Goal: Transaction & Acquisition: Purchase product/service

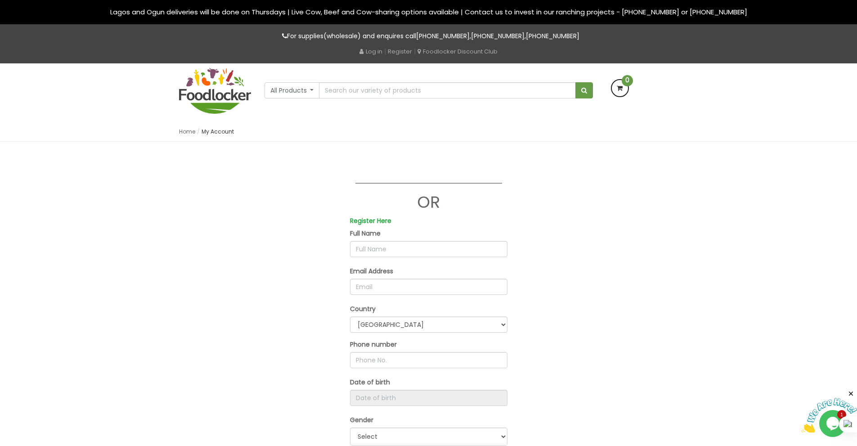
click at [377, 246] on input "text" at bounding box center [428, 249] width 157 height 16
type input "goodness azike"
type input "goodnessazike@gmail.com"
select select "GB"
type input "07438631630"
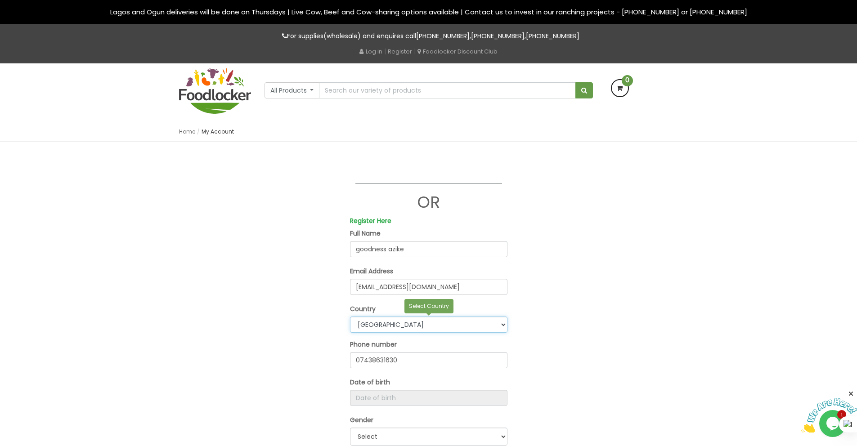
click at [413, 319] on select "Afghanistan Åland Islands Albania Algeria American Samoa Andorra Angola Anguill…" at bounding box center [428, 325] width 157 height 16
select select "NG"
click at [350, 317] on select "Afghanistan Åland Islands Albania Algeria American Samoa Andorra Angola Anguill…" at bounding box center [428, 325] width 157 height 16
click at [402, 363] on input "07438631630" at bounding box center [428, 360] width 157 height 16
drag, startPoint x: 404, startPoint y: 361, endPoint x: 317, endPoint y: 360, distance: 86.4
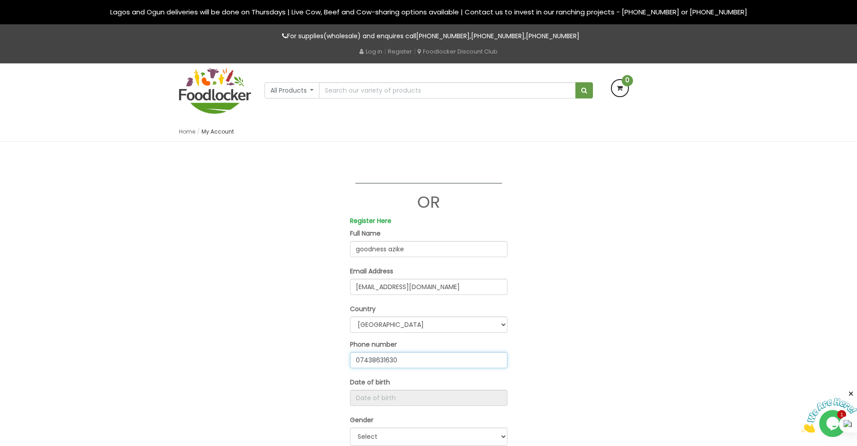
click at [317, 360] on div "OR Register Here Full Name goodness azike Email Address goodnessazike@gmail.com…" at bounding box center [428, 404] width 513 height 488
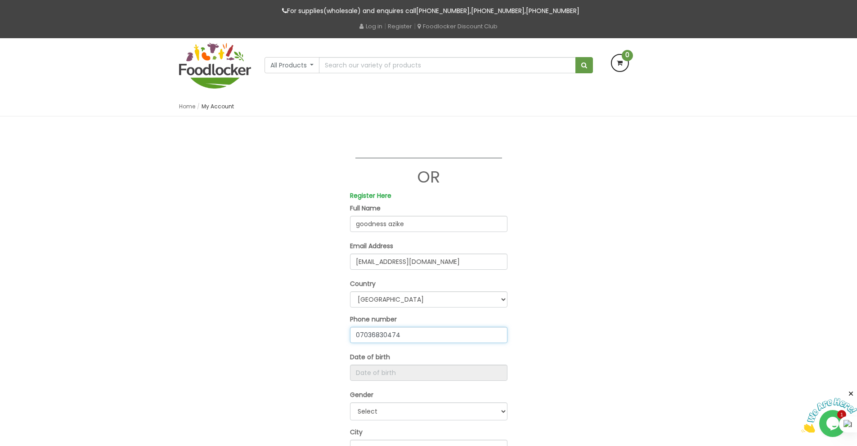
scroll to position [32, 0]
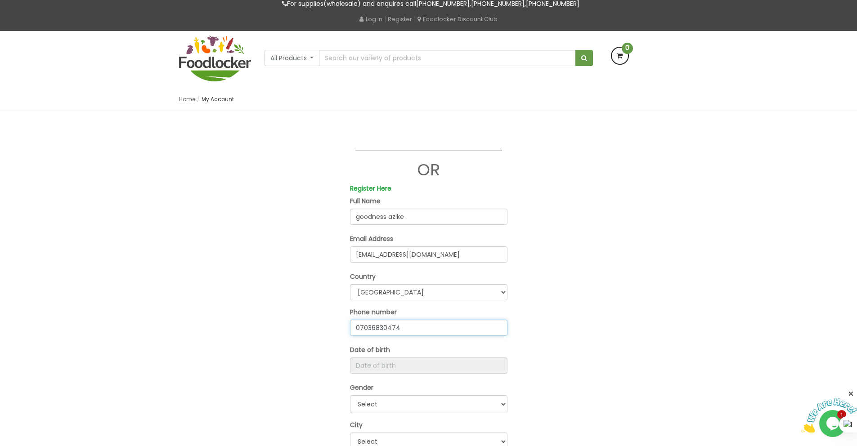
type input "07036830474"
click at [401, 405] on select "Select Male Female" at bounding box center [428, 405] width 157 height 18
select select "[DEMOGRAPHIC_DATA]"
click at [350, 396] on select "Select Male Female" at bounding box center [428, 405] width 157 height 18
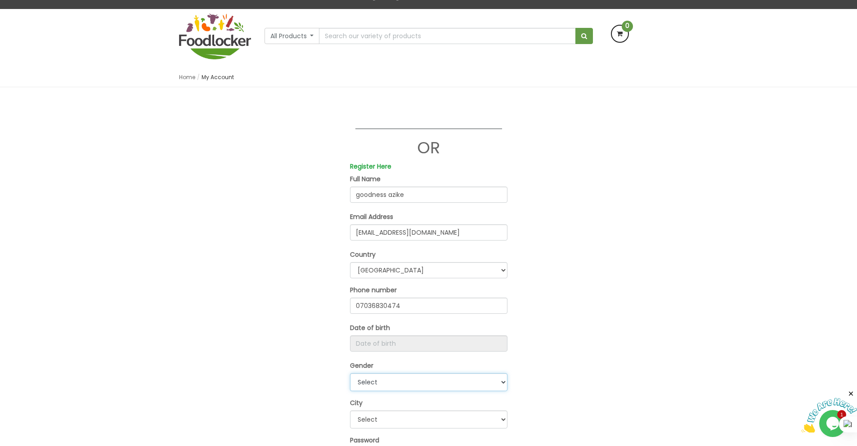
scroll to position [66, 0]
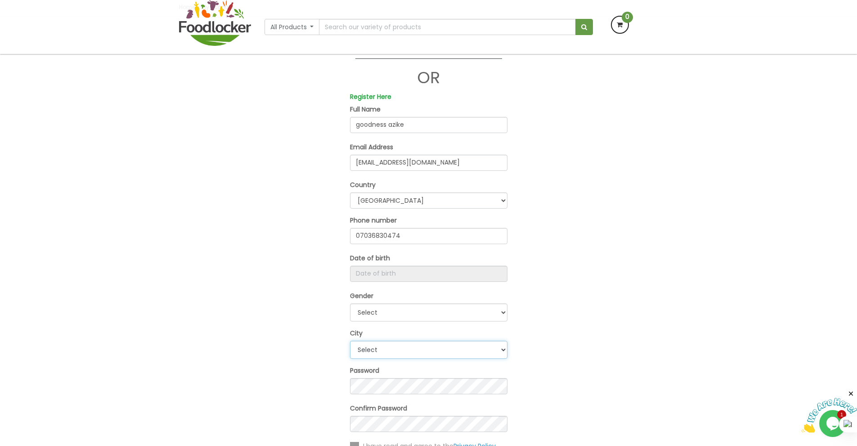
click at [383, 353] on select "Select Ibadan Lagos Others" at bounding box center [428, 350] width 157 height 18
select select "3"
click at [350, 341] on select "Select Ibadan Lagos Others" at bounding box center [428, 350] width 157 height 18
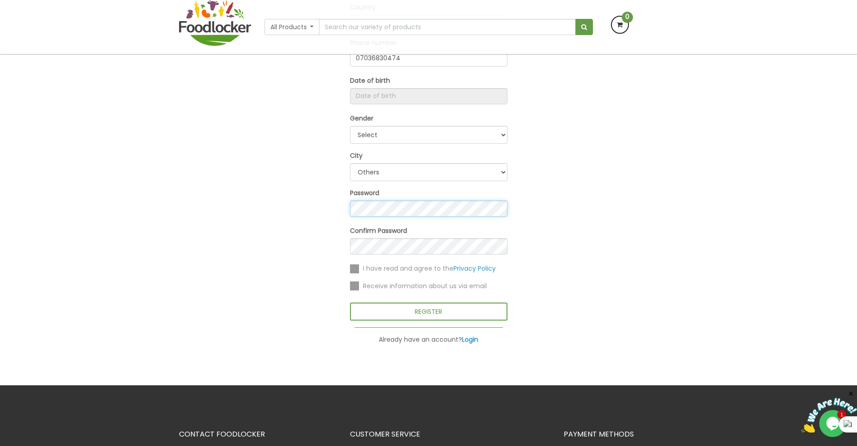
scroll to position [262, 0]
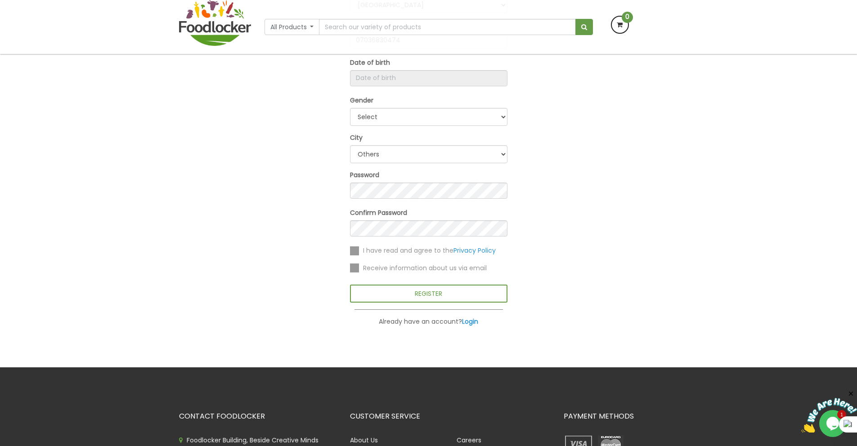
click at [359, 248] on label at bounding box center [354, 251] width 9 height 9
click at [0, 0] on input "checkbox" at bounding box center [0, 0] width 0 height 0
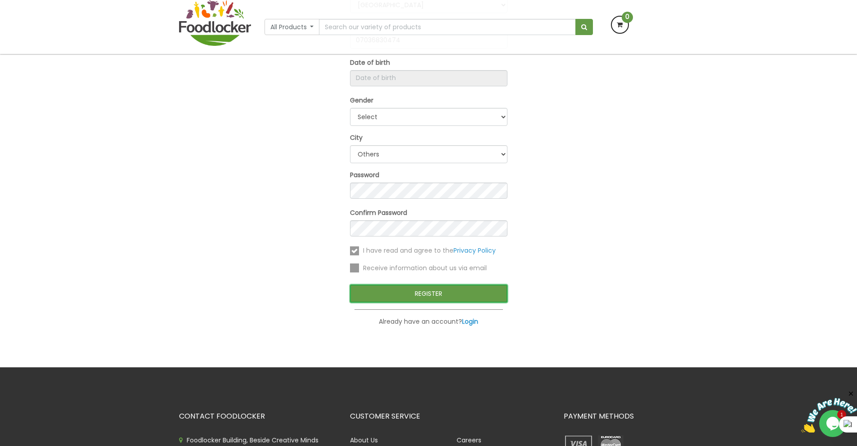
click at [430, 296] on button "REGISTER" at bounding box center [428, 294] width 157 height 18
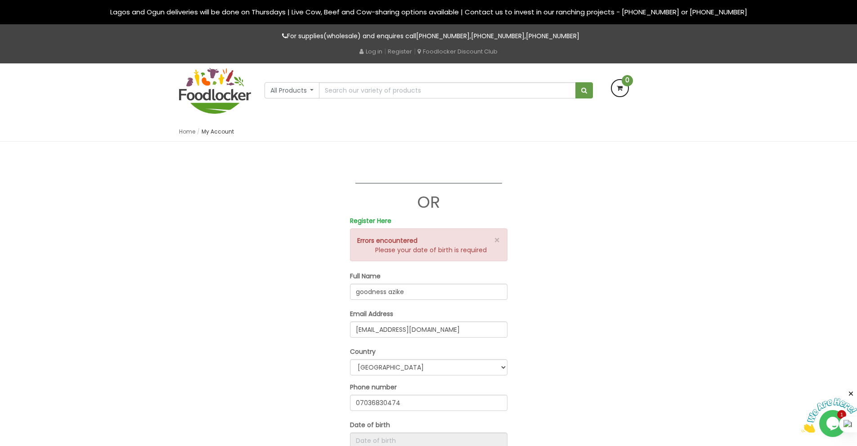
scroll to position [196, 0]
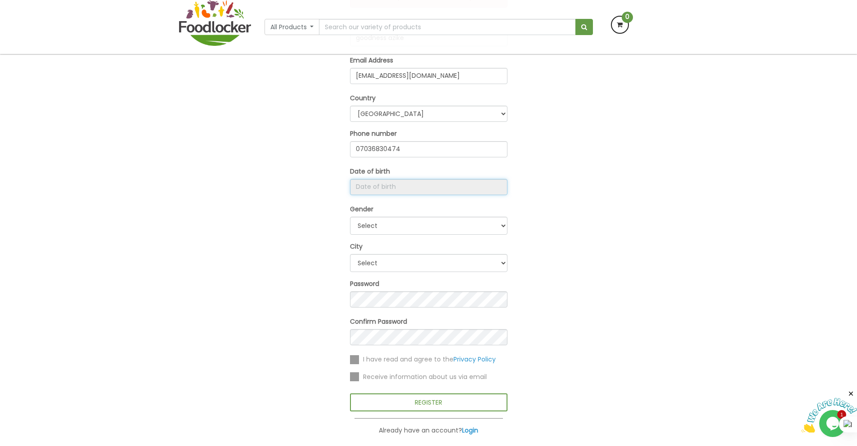
click at [401, 180] on input "Register Here" at bounding box center [428, 187] width 157 height 16
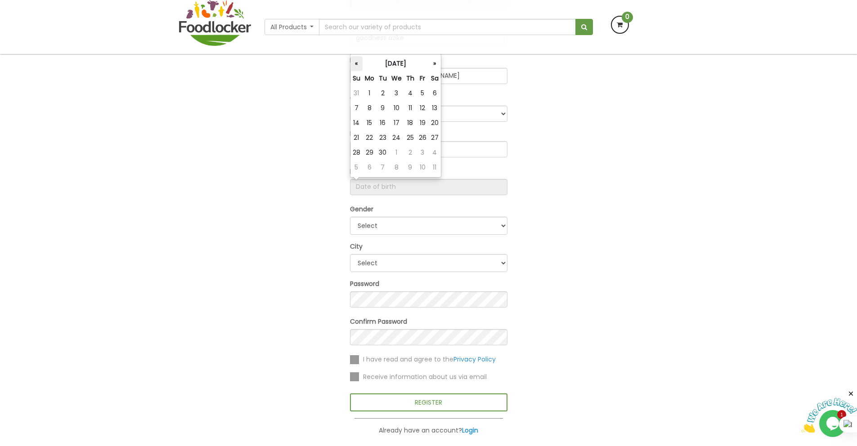
click at [357, 65] on th "«" at bounding box center [357, 63] width 12 height 15
click at [357, 65] on th "«" at bounding box center [357, 63] width 13 height 15
click at [357, 65] on th "«" at bounding box center [357, 63] width 12 height 15
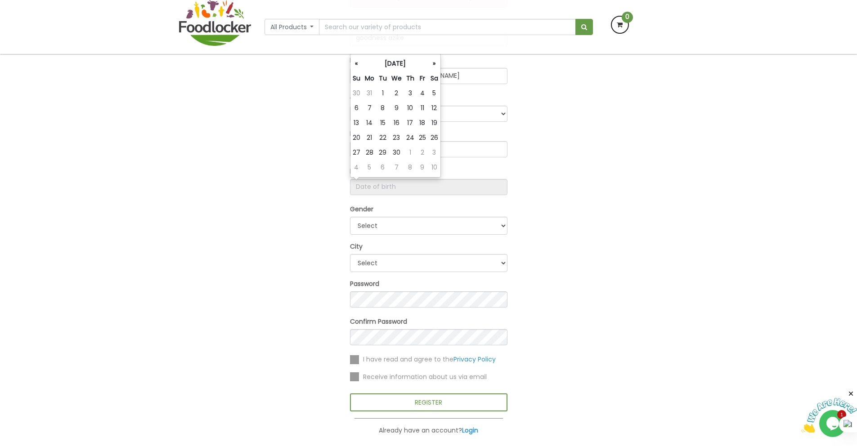
click at [357, 65] on th "«" at bounding box center [357, 63] width 12 height 15
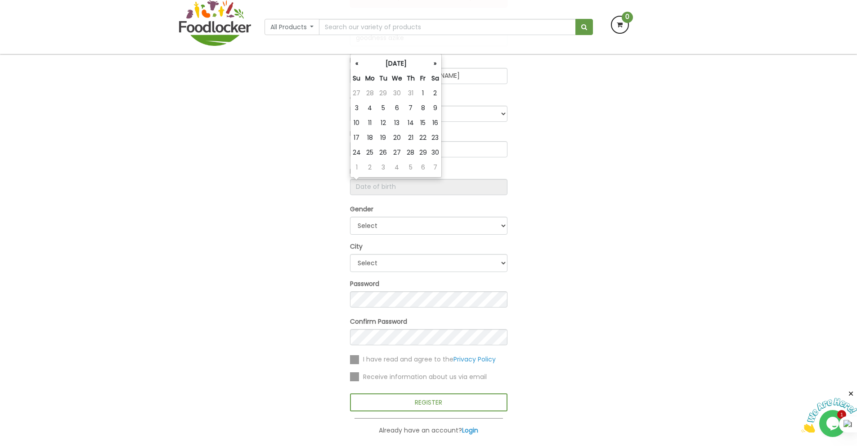
click at [357, 65] on th "«" at bounding box center [357, 63] width 13 height 15
click at [398, 64] on th "October 2024" at bounding box center [396, 63] width 66 height 15
click at [358, 89] on th "«" at bounding box center [355, 85] width 9 height 15
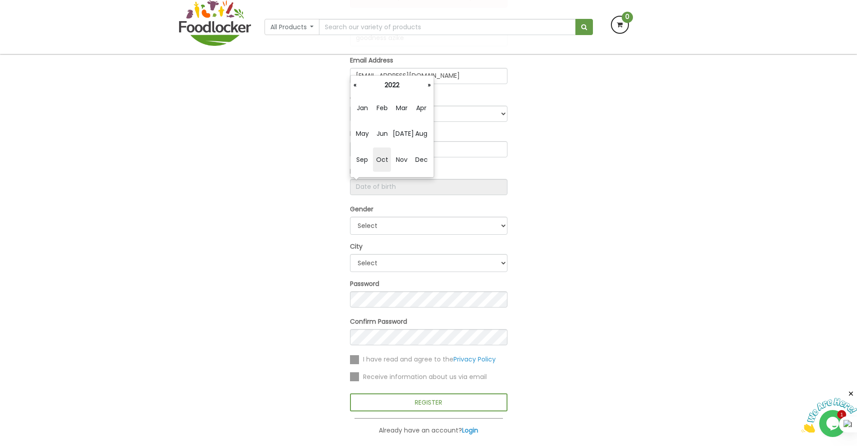
click at [358, 89] on th "«" at bounding box center [355, 85] width 9 height 15
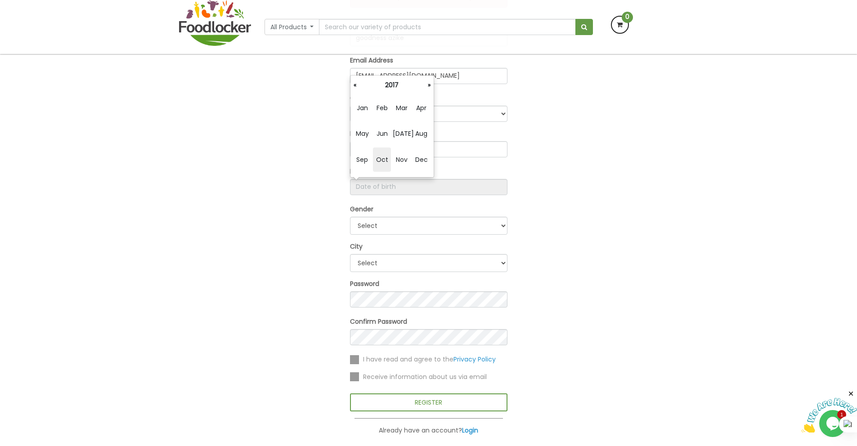
click at [358, 89] on th "«" at bounding box center [355, 85] width 9 height 15
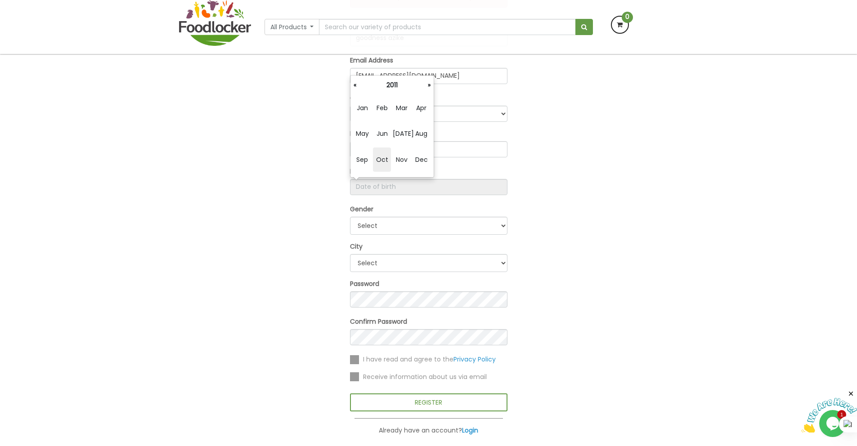
click at [358, 89] on th "«" at bounding box center [355, 85] width 9 height 15
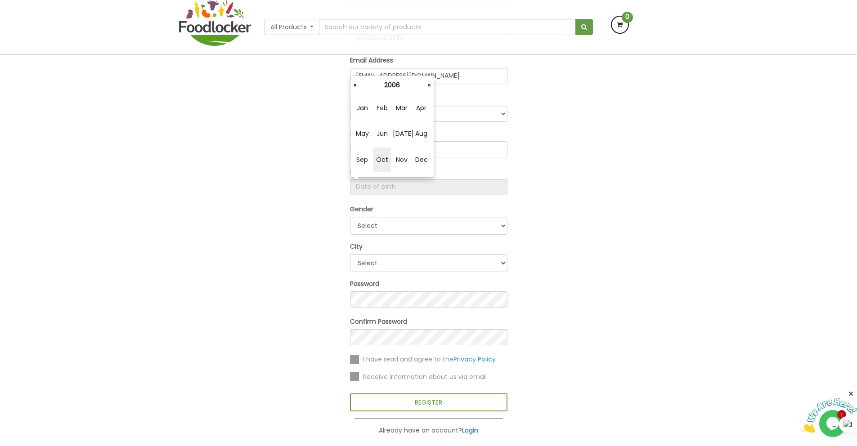
click at [358, 89] on th "«" at bounding box center [355, 85] width 9 height 15
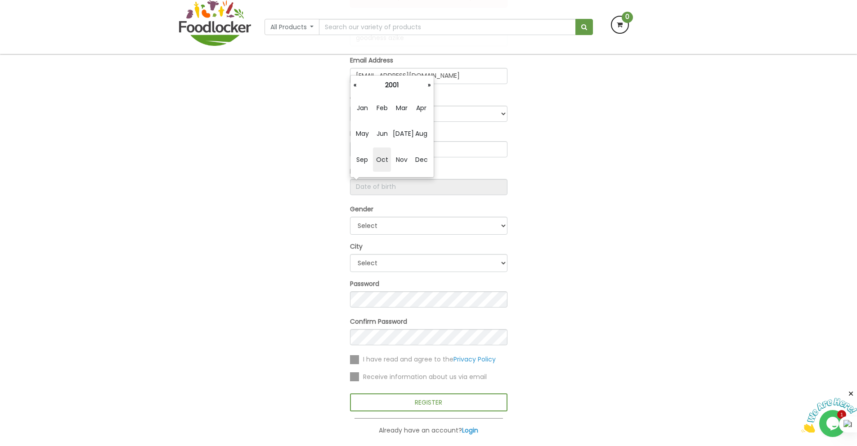
click at [358, 89] on th "«" at bounding box center [355, 85] width 9 height 15
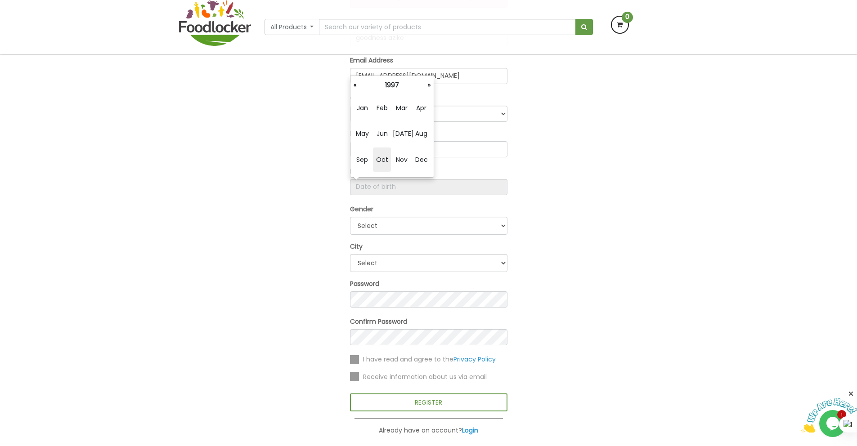
click at [358, 89] on th "«" at bounding box center [355, 85] width 9 height 15
click at [384, 108] on span "Feb" at bounding box center [382, 108] width 18 height 24
click at [440, 121] on td "18" at bounding box center [435, 123] width 12 height 15
type input "1995-02-18"
drag, startPoint x: 590, startPoint y: 299, endPoint x: 557, endPoint y: 316, distance: 37.8
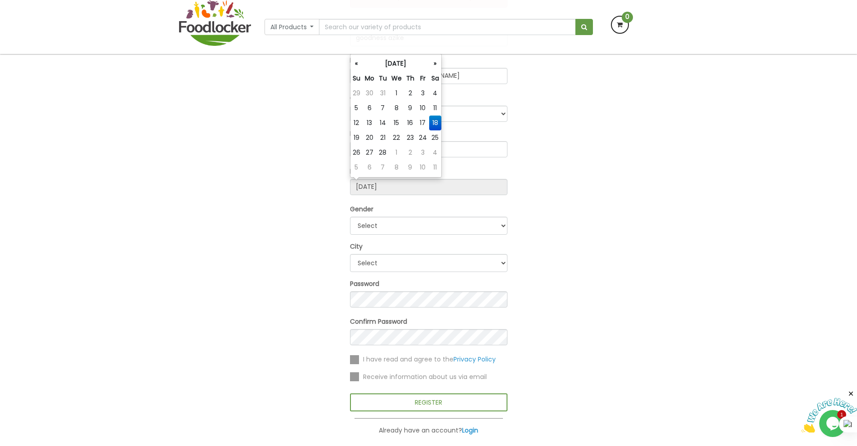
click at [590, 300] on div "OR Register Here × Errors encountered Please your date of birth is required Ful…" at bounding box center [428, 171] width 513 height 531
click at [354, 355] on label at bounding box center [354, 359] width 9 height 9
click at [0, 0] on input "checkbox" at bounding box center [0, 0] width 0 height 0
click at [385, 255] on select "Select Ibadan Lagos Others" at bounding box center [428, 263] width 157 height 18
select select "3"
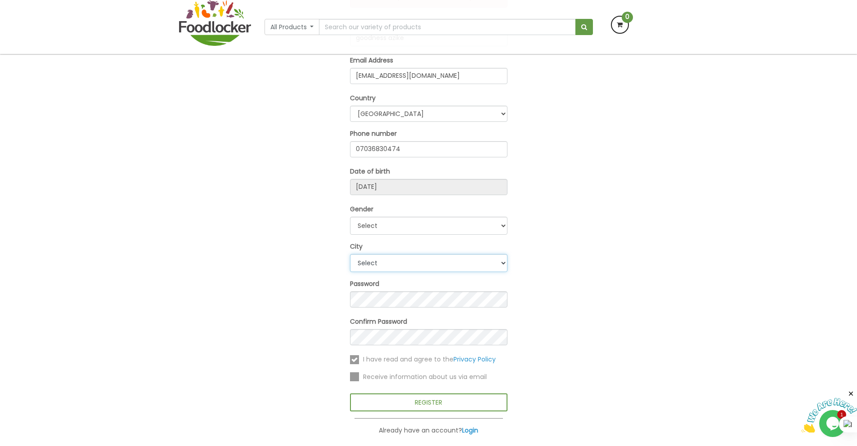
click at [350, 254] on select "Select Ibadan Lagos Others" at bounding box center [428, 263] width 157 height 18
click at [382, 220] on select "Select Male Female" at bounding box center [428, 226] width 157 height 18
select select "Female"
click at [350, 217] on select "Select Male Female" at bounding box center [428, 226] width 157 height 18
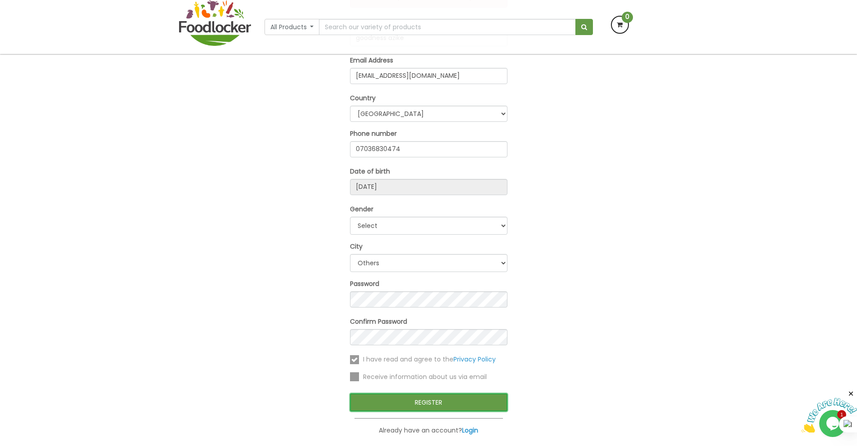
click at [445, 405] on button "REGISTER" at bounding box center [428, 403] width 157 height 18
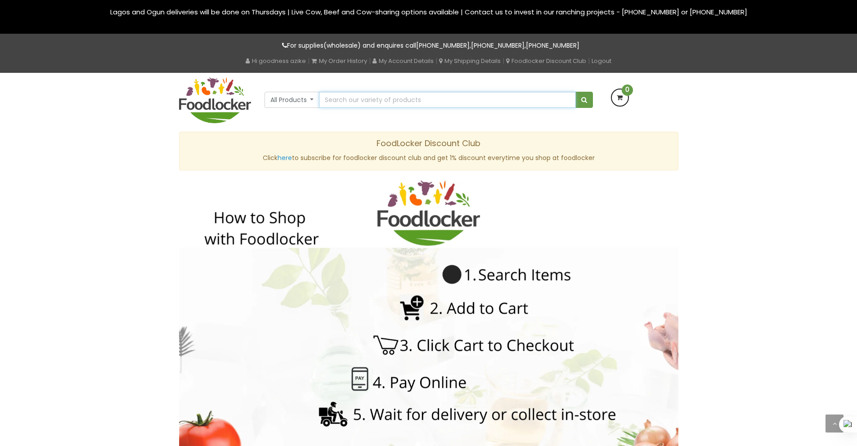
click at [366, 101] on input "text" at bounding box center [447, 100] width 256 height 16
click at [306, 99] on button "All Products" at bounding box center [292, 100] width 55 height 16
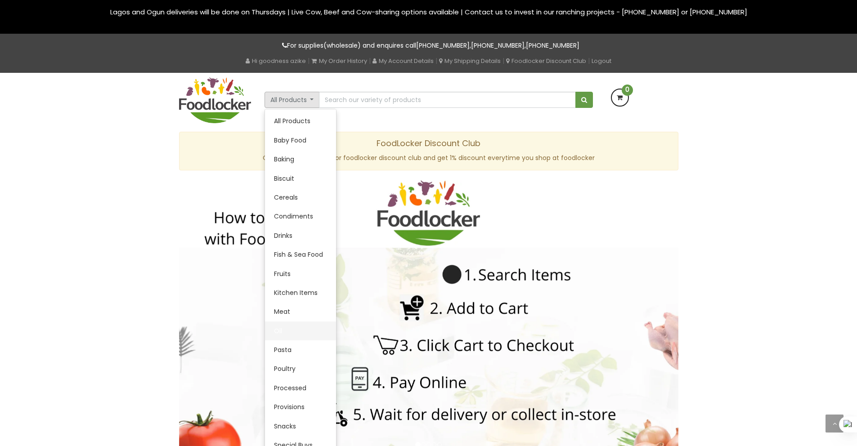
click at [294, 333] on link "Oil" at bounding box center [300, 331] width 71 height 19
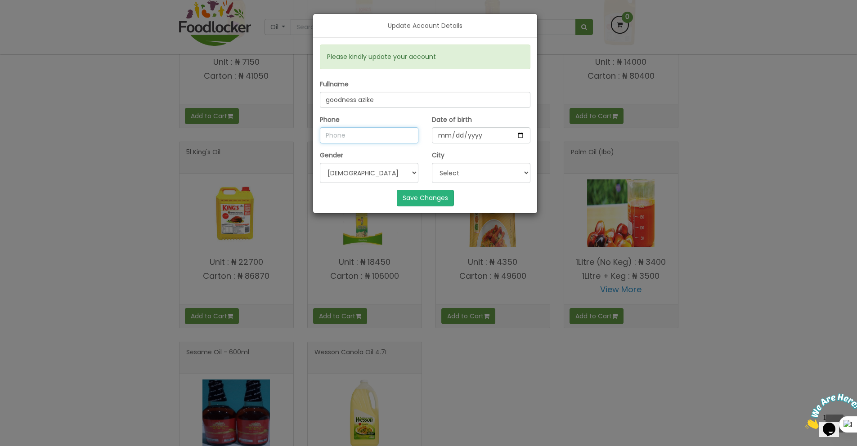
click at [361, 139] on input "Phone" at bounding box center [369, 135] width 99 height 16
click at [335, 137] on input "Phone" at bounding box center [369, 135] width 99 height 16
type input "07036830474"
click at [432, 204] on button "Save Changes" at bounding box center [425, 198] width 57 height 16
click at [472, 169] on select "Select Ibadan [GEOGRAPHIC_DATA] Others" at bounding box center [481, 173] width 99 height 20
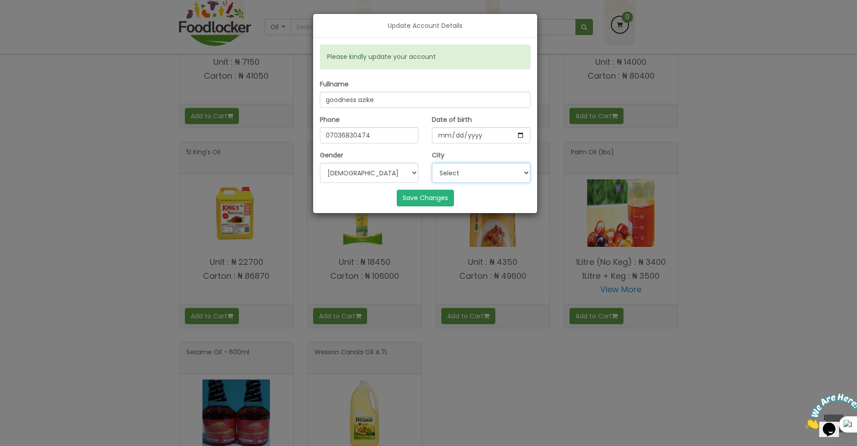
select select "3"
click at [432, 163] on select "Select Ibadan [GEOGRAPHIC_DATA] Others" at bounding box center [481, 173] width 99 height 20
click at [438, 201] on button "Save Changes" at bounding box center [425, 198] width 57 height 16
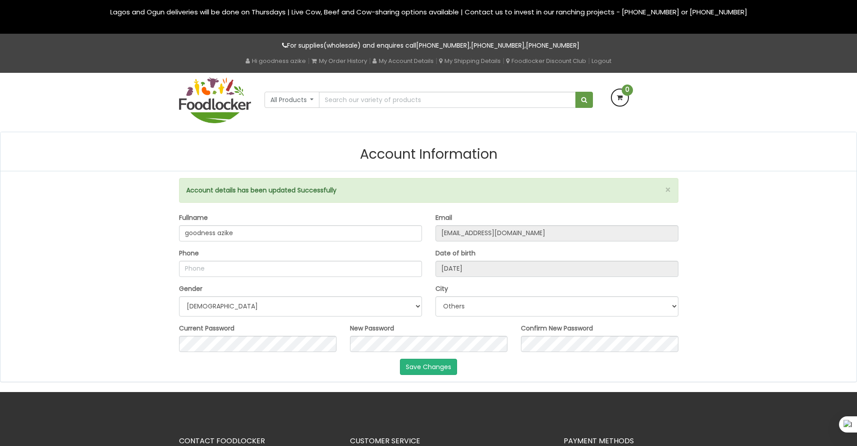
select select "[DEMOGRAPHIC_DATA]"
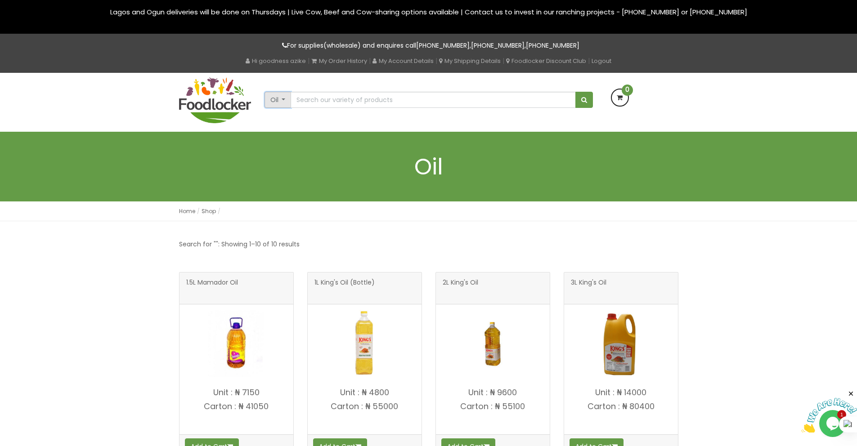
click at [280, 102] on button "Oil" at bounding box center [278, 100] width 27 height 16
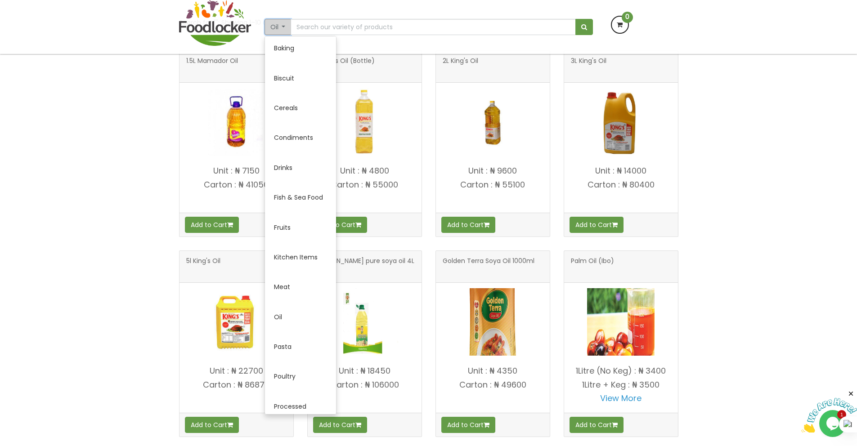
scroll to position [195, 0]
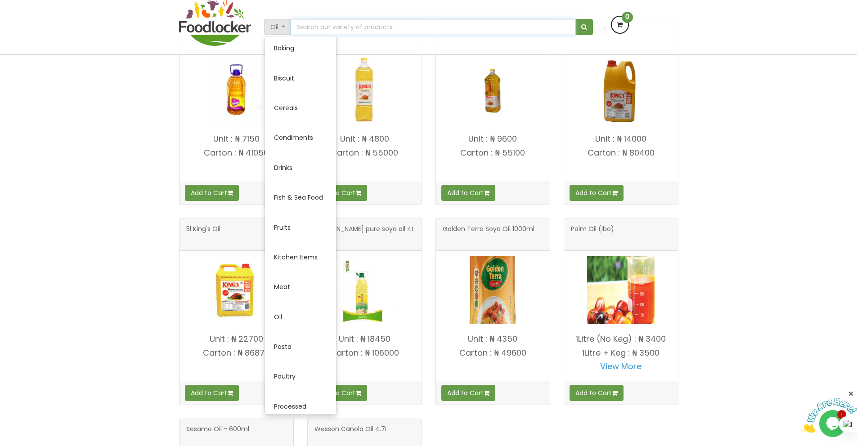
click at [322, 27] on input "text" at bounding box center [433, 27] width 285 height 16
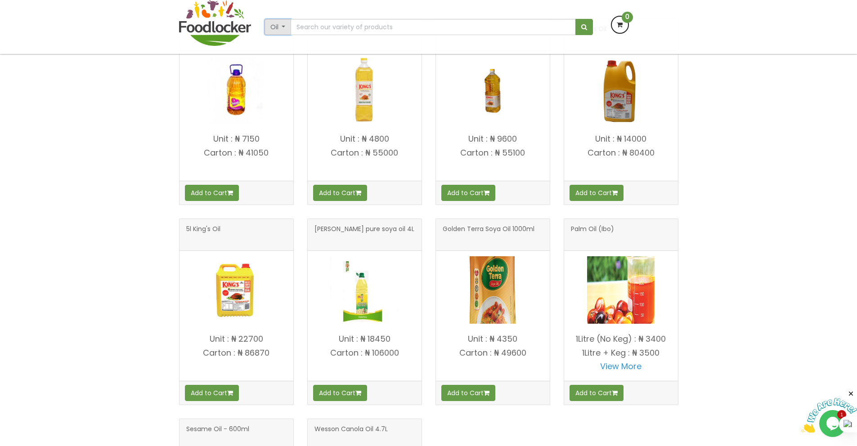
click at [287, 34] on button "Oil" at bounding box center [278, 27] width 27 height 16
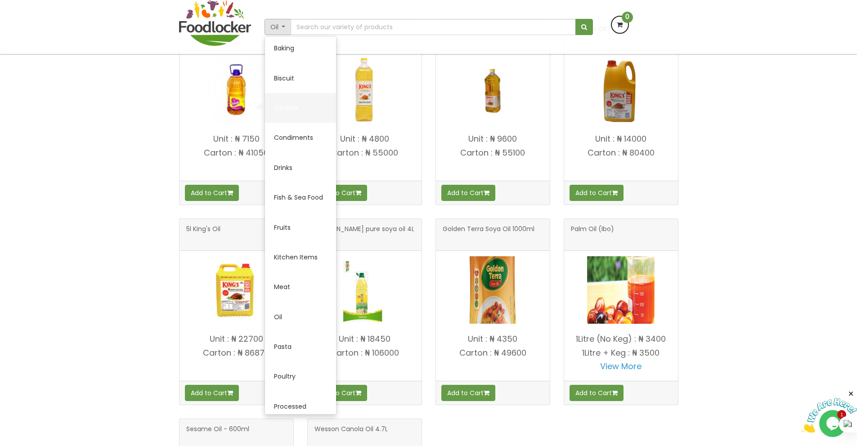
click at [291, 107] on link "Cereals" at bounding box center [300, 108] width 71 height 30
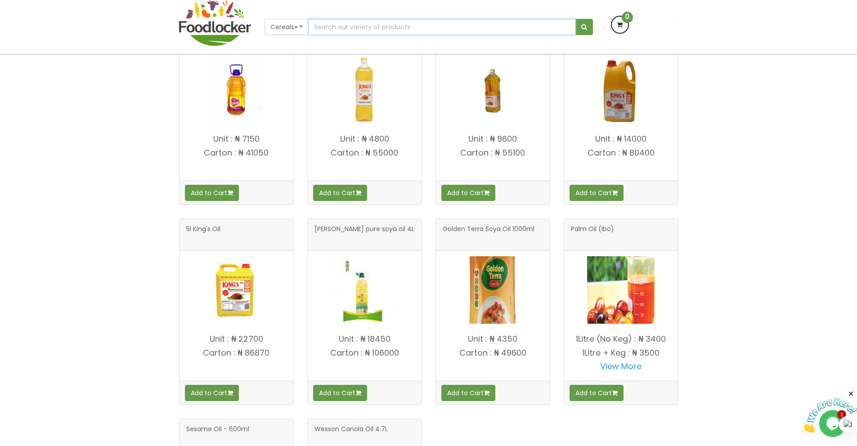
click at [340, 30] on input "text" at bounding box center [441, 27] width 267 height 16
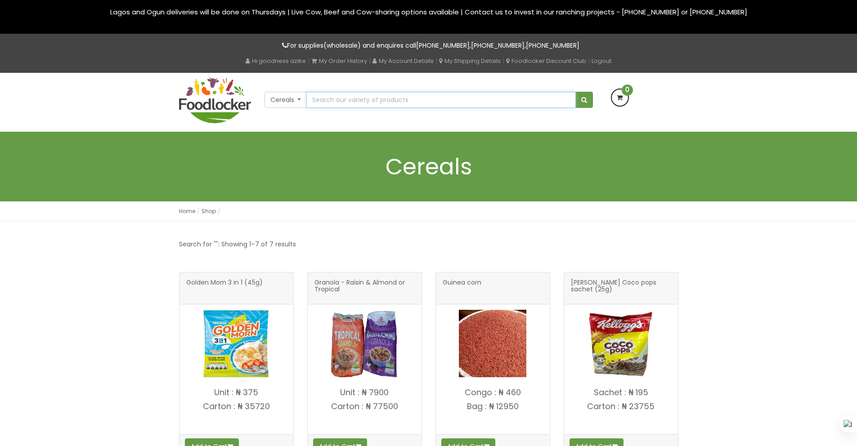
click at [329, 103] on input "text" at bounding box center [440, 100] width 269 height 16
click at [302, 101] on button "Cereals" at bounding box center [286, 100] width 43 height 16
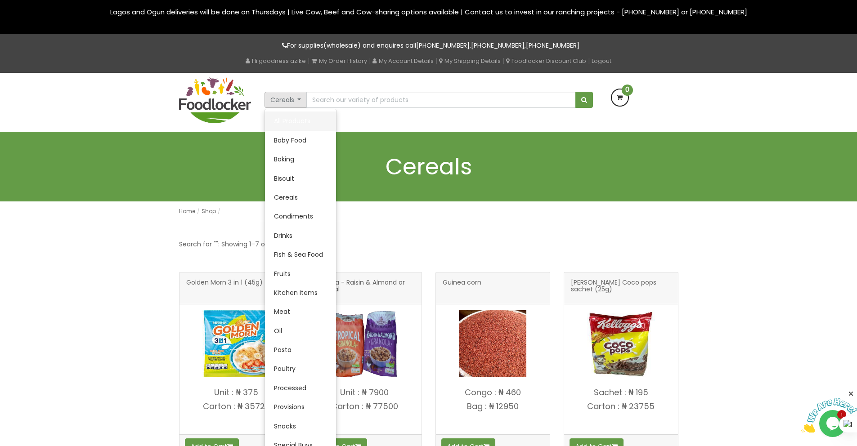
click at [299, 124] on link "All Products" at bounding box center [300, 121] width 71 height 19
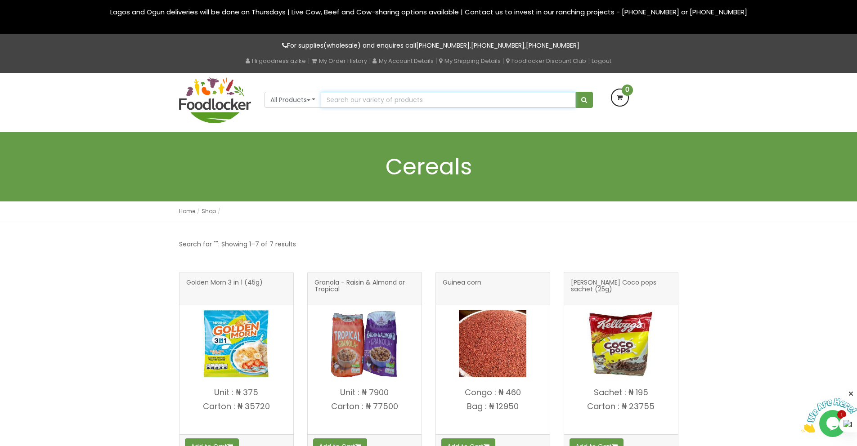
click at [364, 99] on input "text" at bounding box center [448, 100] width 255 height 16
type input "milk"
click at [581, 102] on span "submit" at bounding box center [584, 100] width 6 height 6
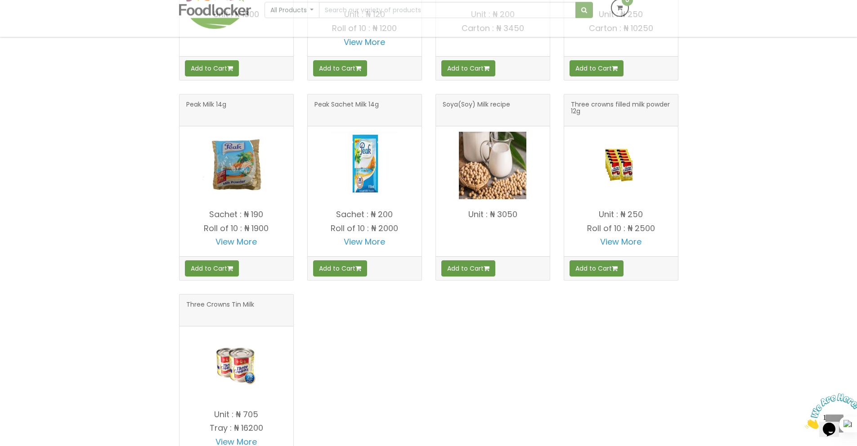
scroll to position [105, 0]
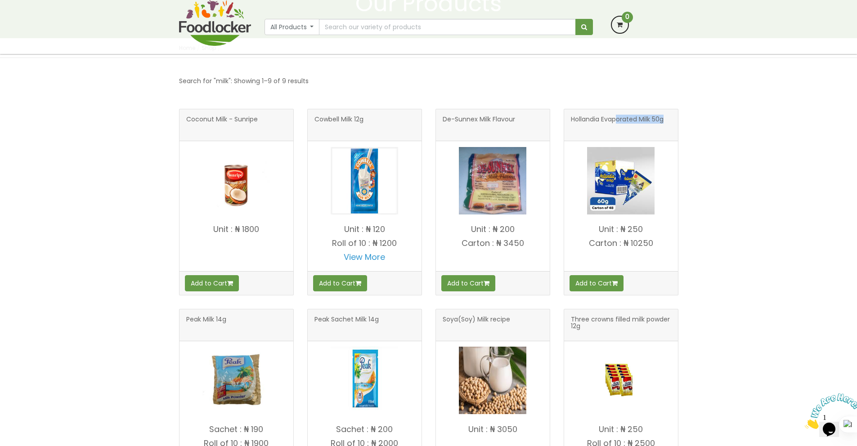
drag, startPoint x: 676, startPoint y: 121, endPoint x: 626, endPoint y: 122, distance: 49.5
click at [618, 121] on div "Hollandia Evaporated Milk 50g" at bounding box center [621, 125] width 114 height 32
click at [654, 125] on span "Hollandia Evaporated Milk 50g" at bounding box center [617, 125] width 93 height 18
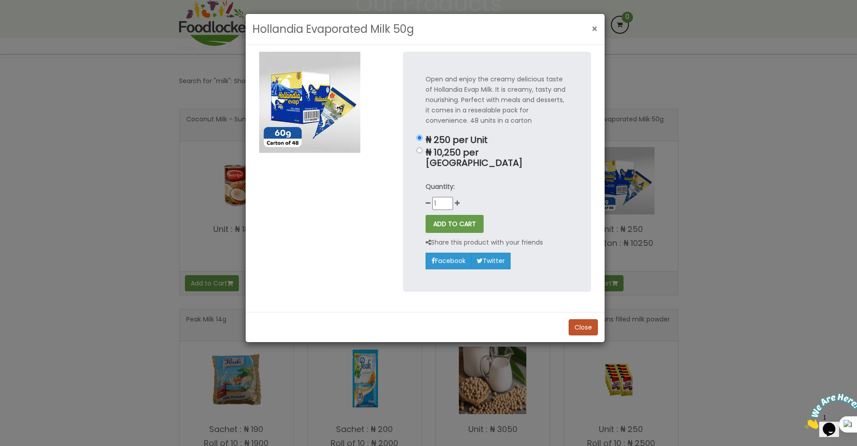
click at [595, 30] on span "×" at bounding box center [595, 28] width 6 height 13
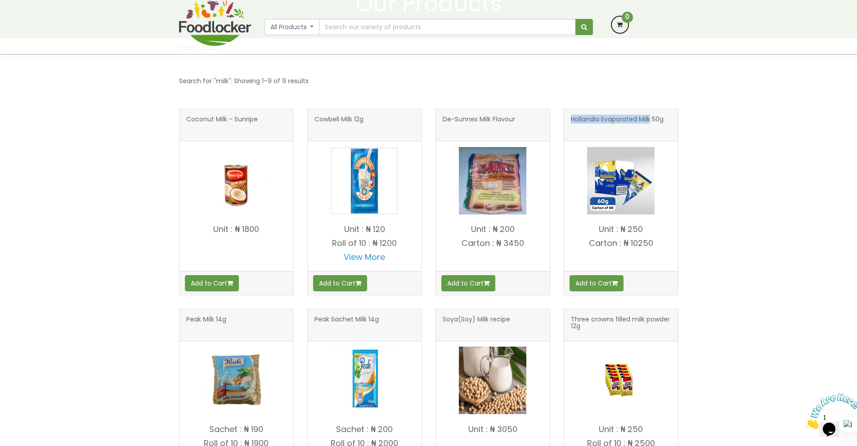
drag, startPoint x: 566, startPoint y: 120, endPoint x: 651, endPoint y: 118, distance: 84.6
click at [651, 118] on div "Hollandia Evaporated Milk 50g" at bounding box center [621, 125] width 114 height 32
copy span "Hollandia Evaporated Milk"
